Goal: Find specific page/section: Find specific page/section

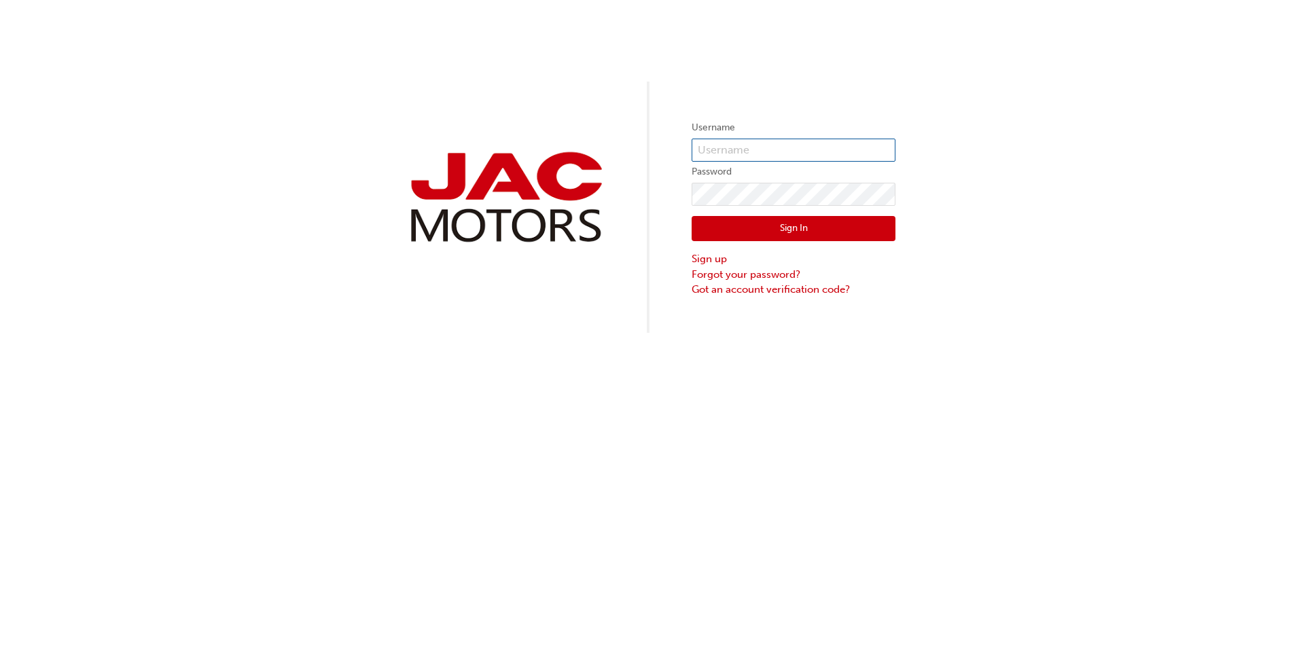
type input "ND1055"
click at [778, 236] on button "Sign In" at bounding box center [793, 229] width 204 height 26
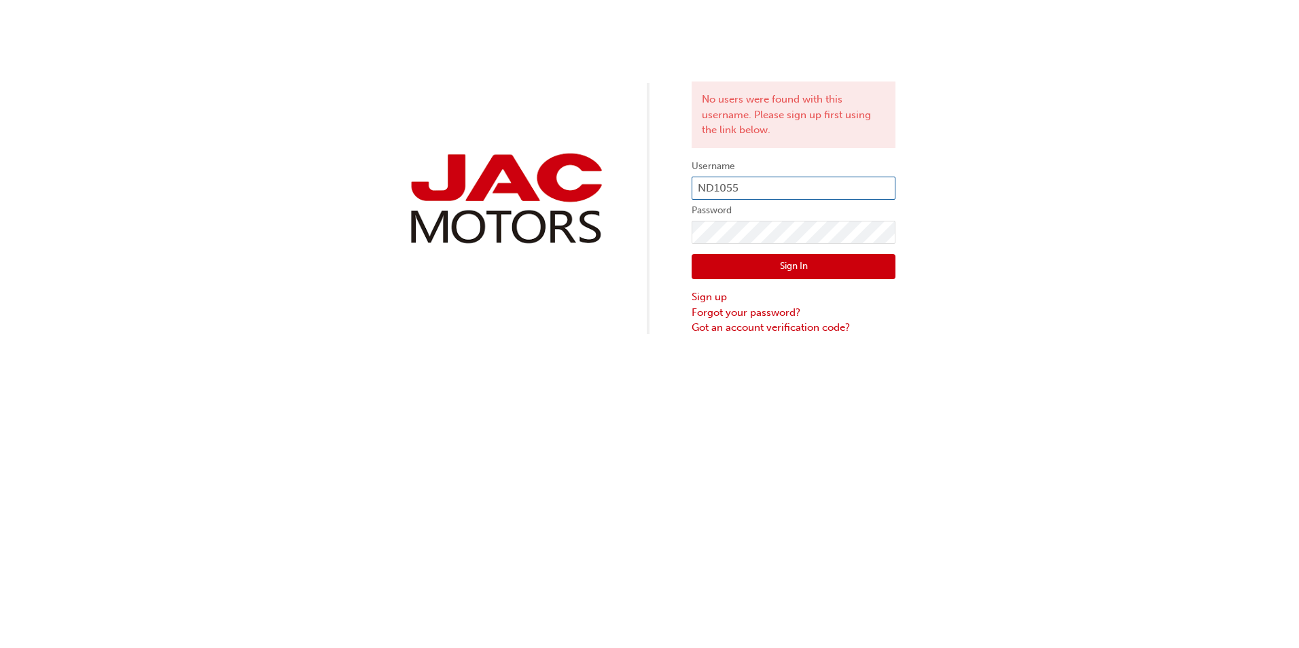
click at [781, 191] on input "ND1055" at bounding box center [793, 188] width 204 height 23
click at [848, 264] on button "Sign In" at bounding box center [793, 267] width 204 height 26
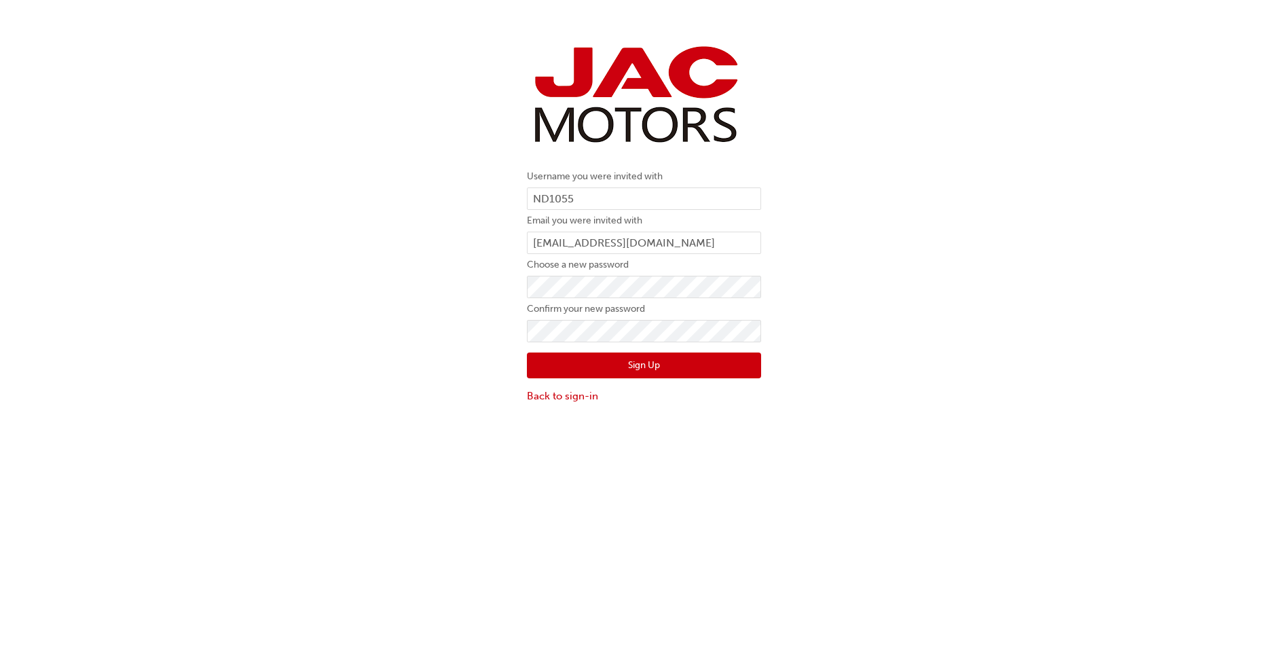
click at [414, 485] on div "Username you were invited with ND1055 Email you were invited with [EMAIL_ADDRES…" at bounding box center [644, 355] width 1288 height 648
click at [634, 364] on button "Sign Up" at bounding box center [644, 365] width 234 height 26
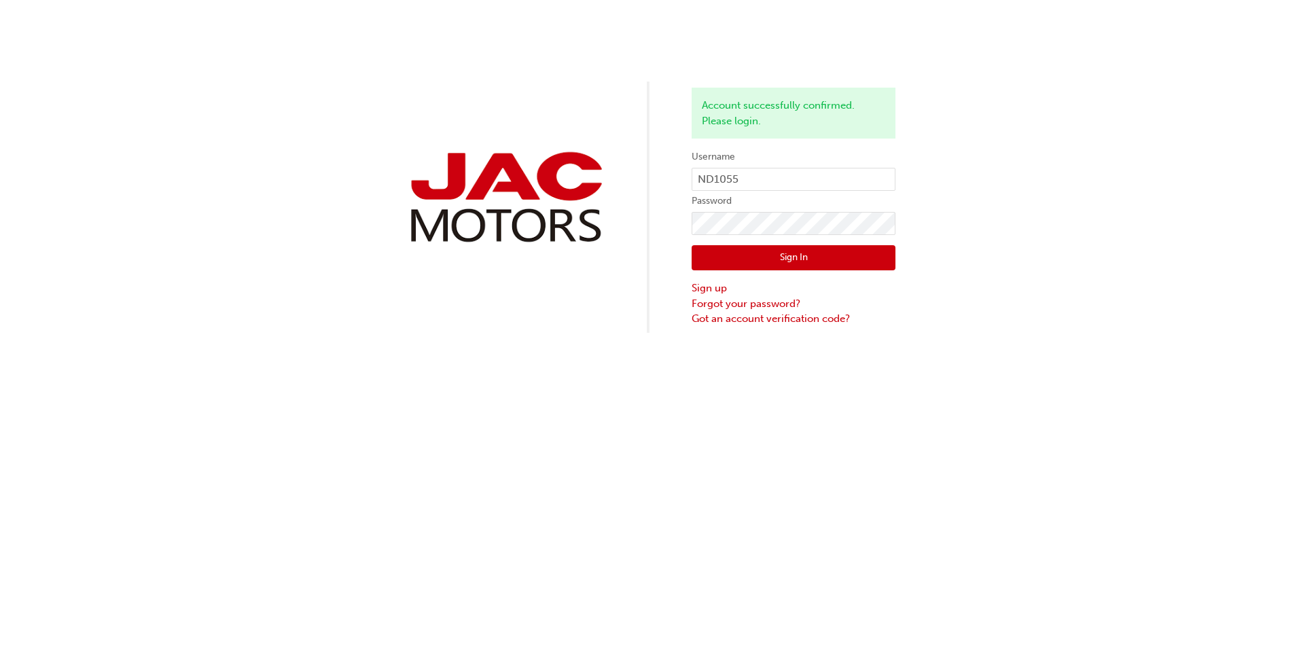
click at [810, 256] on button "Sign In" at bounding box center [793, 258] width 204 height 26
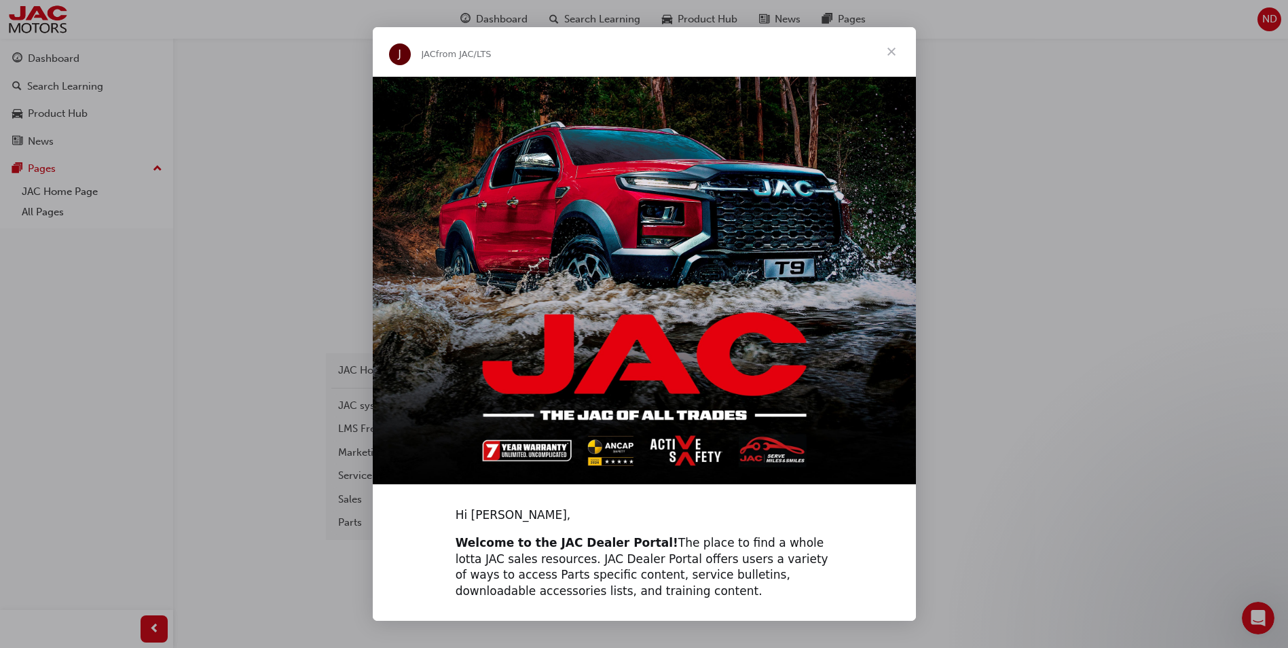
click at [889, 53] on span "Close" at bounding box center [891, 51] width 49 height 49
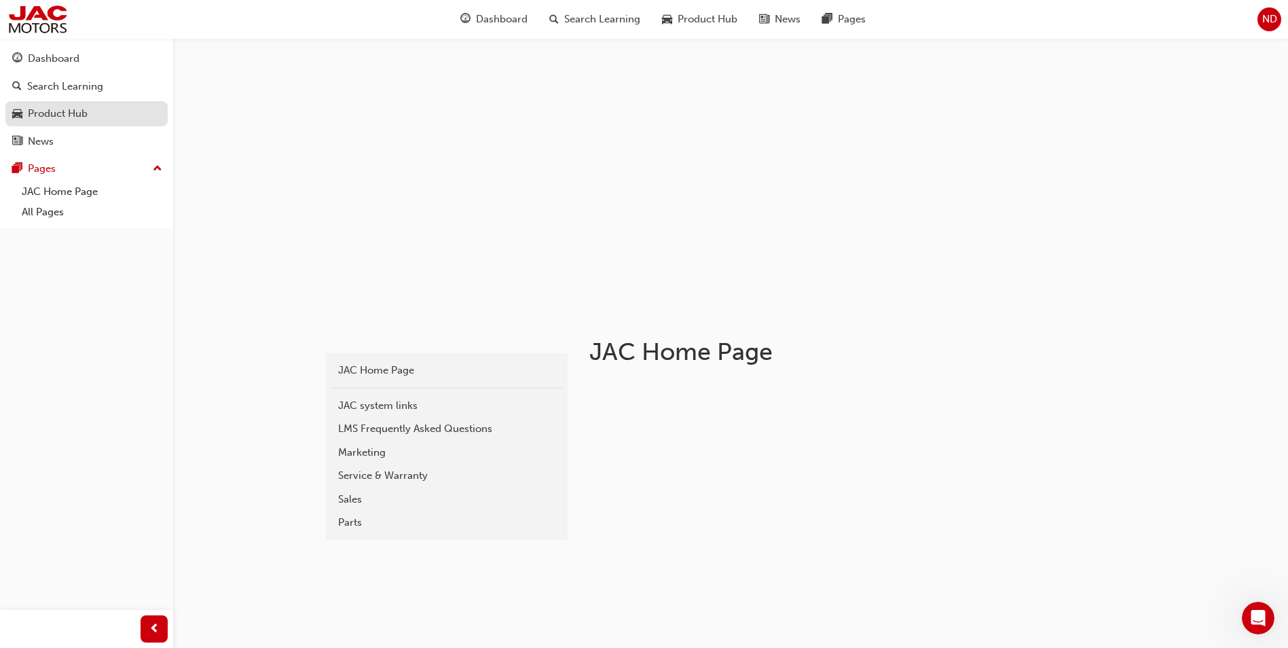
click at [72, 120] on div "Product Hub" at bounding box center [58, 114] width 60 height 16
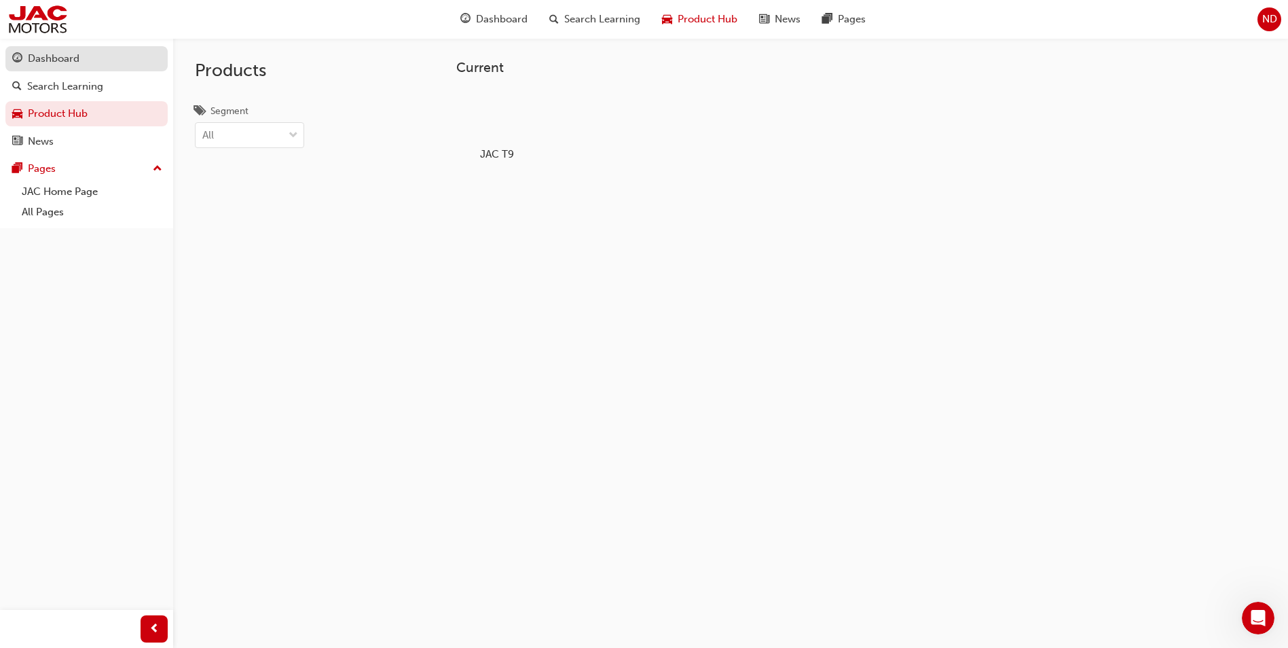
click at [79, 56] on div "Dashboard" at bounding box center [54, 59] width 52 height 16
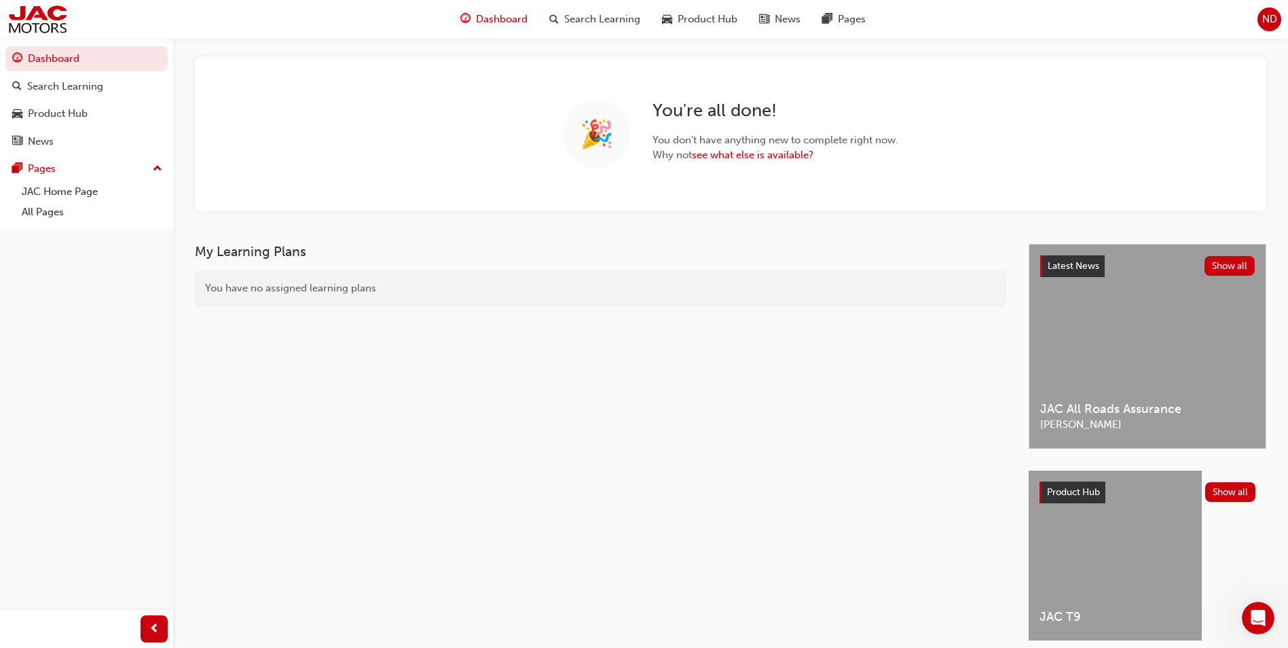
scroll to position [117, 0]
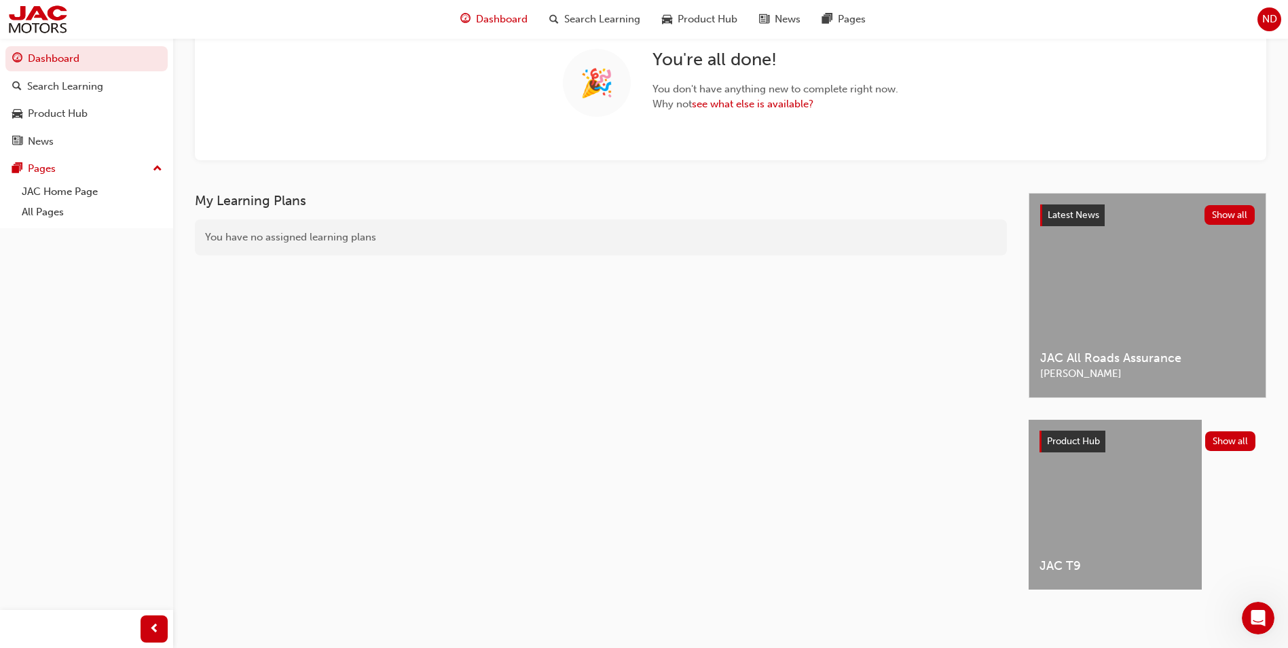
click at [1119, 490] on div "JAC T9" at bounding box center [1115, 505] width 173 height 170
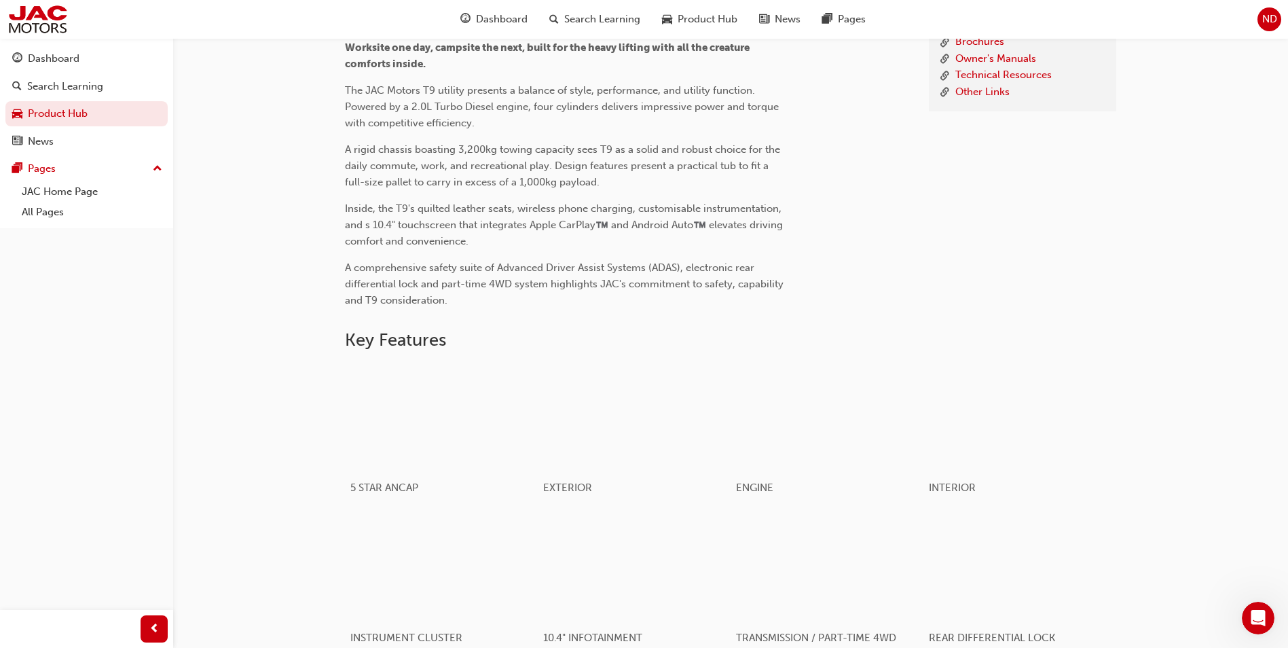
scroll to position [611, 0]
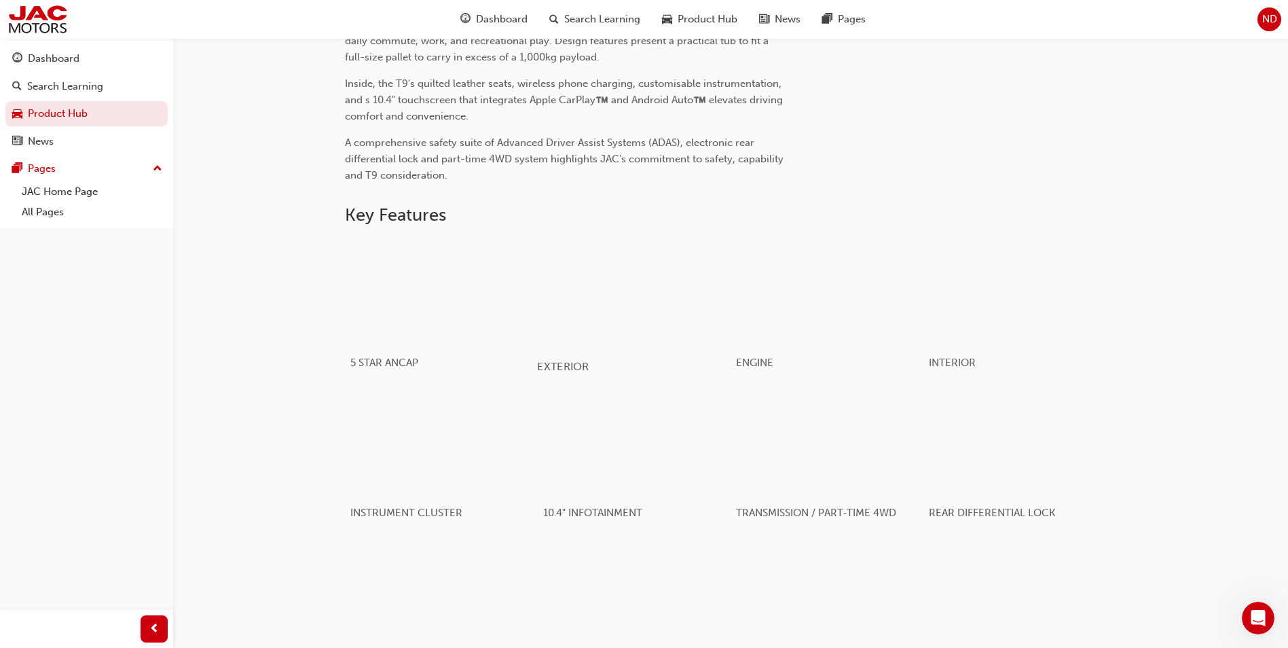
click at [623, 292] on div "button" at bounding box center [634, 292] width 194 height 109
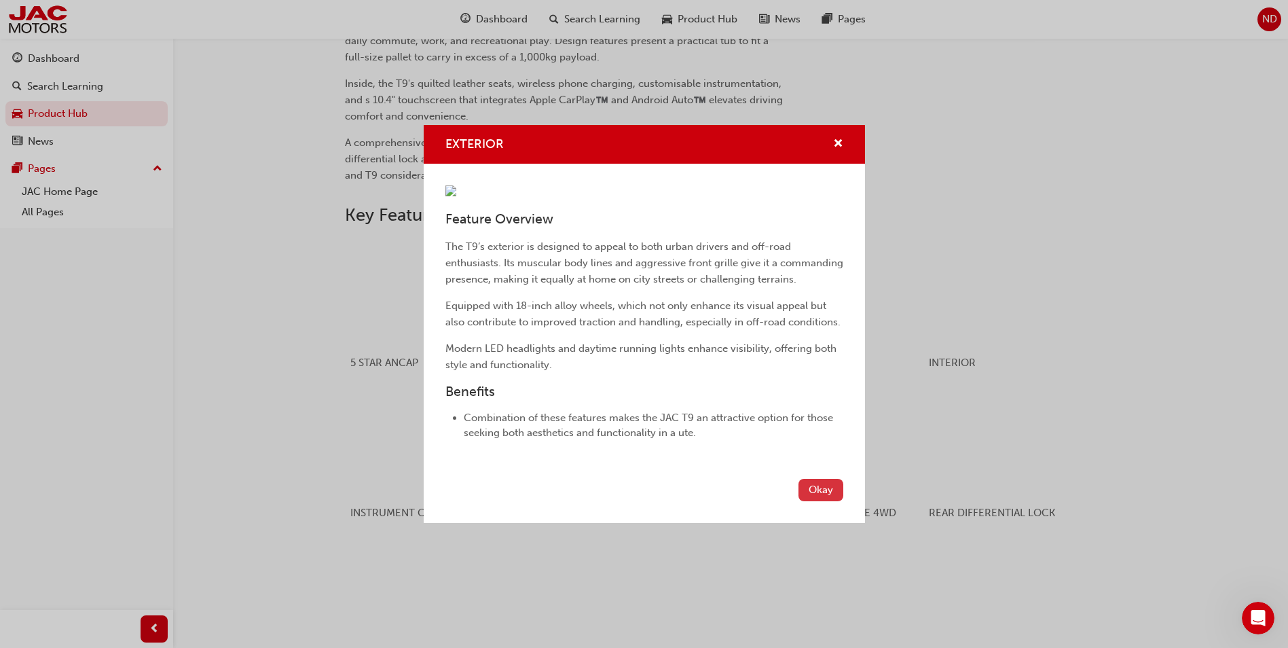
click at [824, 501] on button "Okay" at bounding box center [821, 490] width 45 height 22
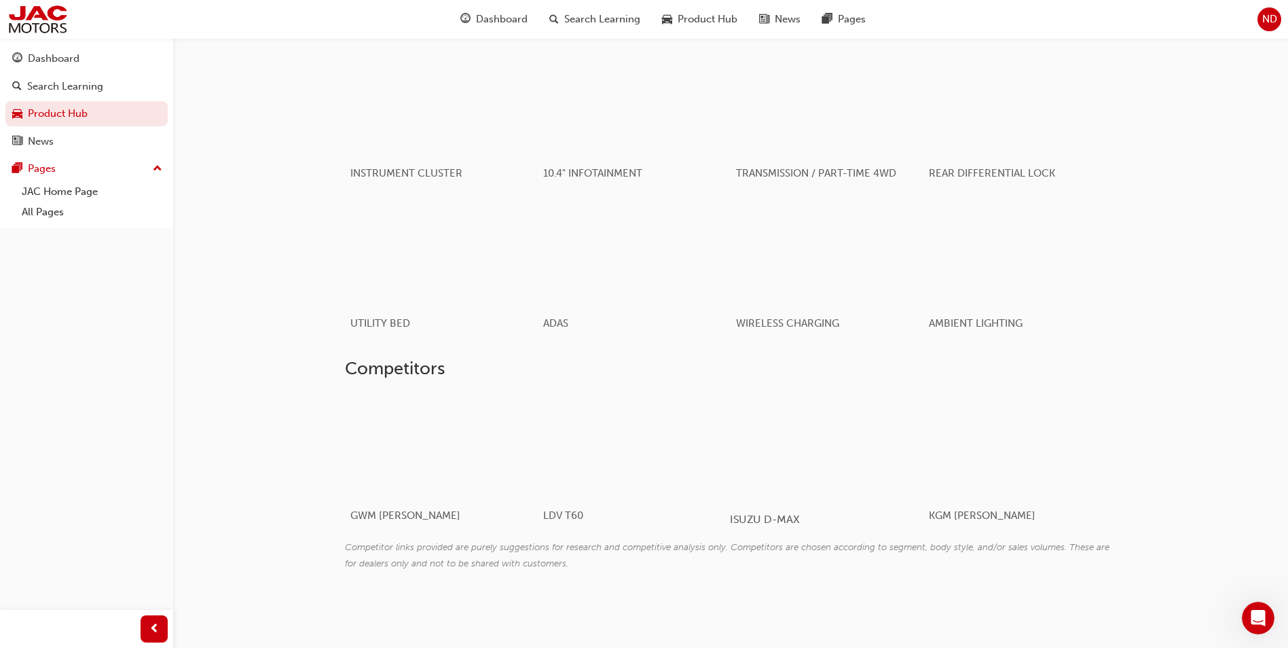
scroll to position [951, 0]
click at [425, 461] on div at bounding box center [425, 445] width 162 height 108
